Goal: Navigation & Orientation: Find specific page/section

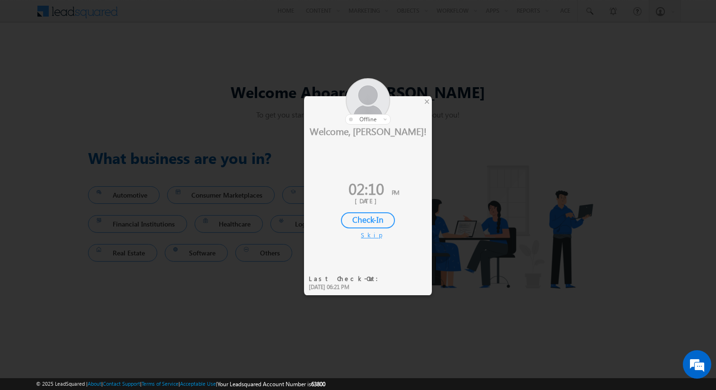
click at [364, 234] on div "Skip" at bounding box center [368, 235] width 14 height 9
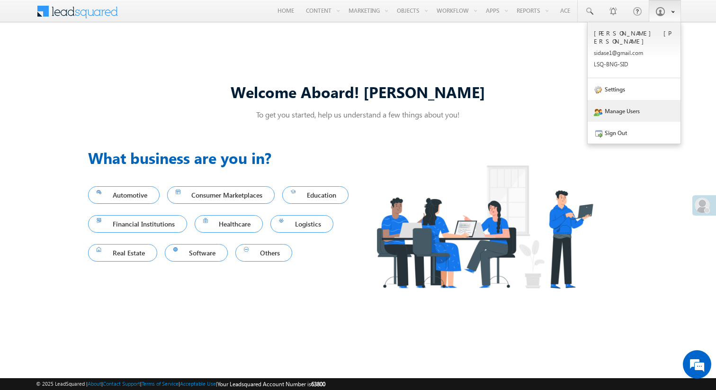
click at [623, 101] on link "Manage Users" at bounding box center [634, 111] width 93 height 22
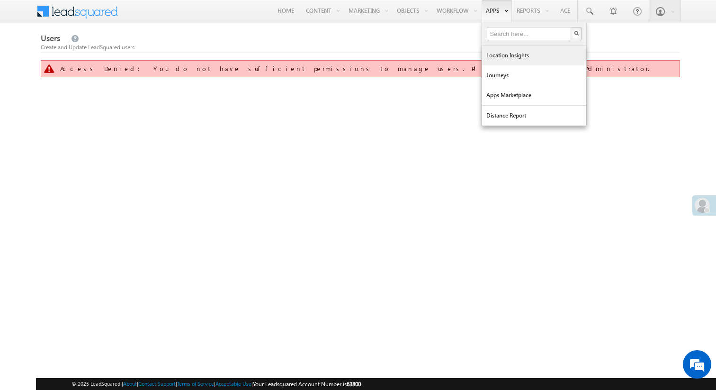
click at [503, 54] on link "Location Insights" at bounding box center [534, 55] width 104 height 20
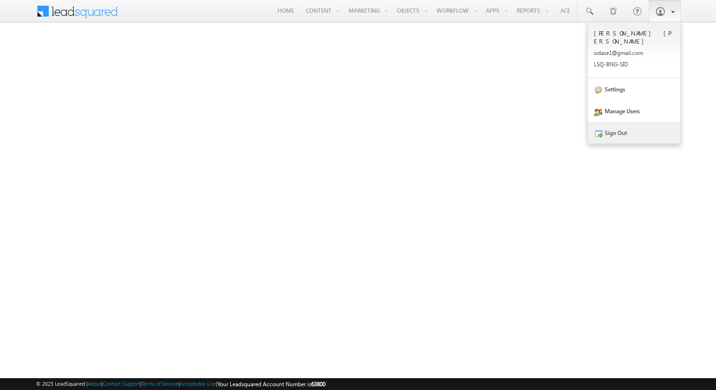
click at [631, 132] on link "Sign Out" at bounding box center [634, 133] width 93 height 22
